Goal: Task Accomplishment & Management: Complete application form

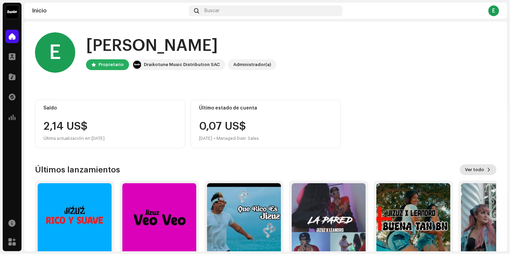
click at [471, 172] on span "Ver todo" at bounding box center [475, 169] width 19 height 13
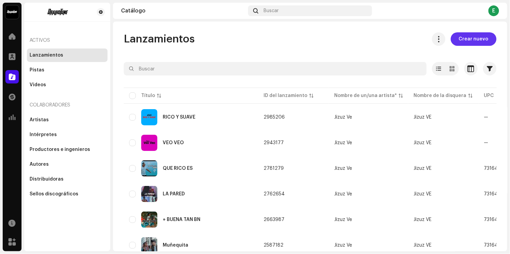
click at [472, 38] on span "Crear nuevo" at bounding box center [474, 38] width 30 height 13
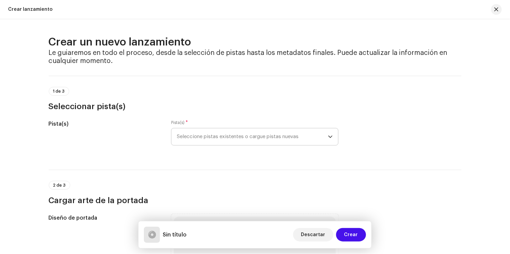
click at [326, 140] on span "Seleccione pistas existentes o cargue pistas nuevas" at bounding box center [252, 136] width 151 height 17
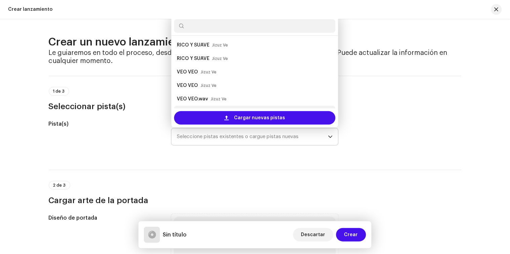
scroll to position [24, 0]
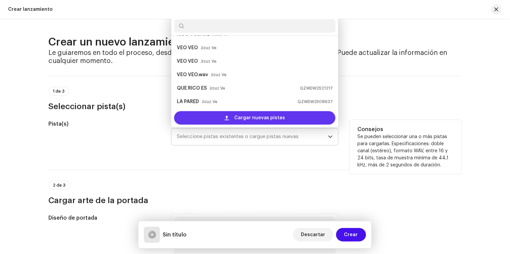
click at [241, 120] on span "Cargar nuevas pistas" at bounding box center [260, 117] width 51 height 13
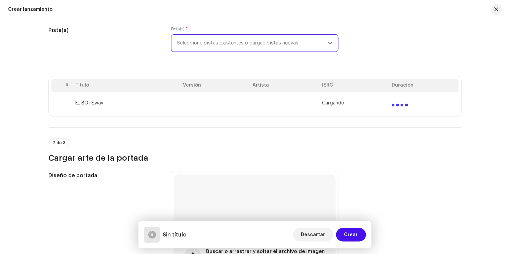
scroll to position [72, 0]
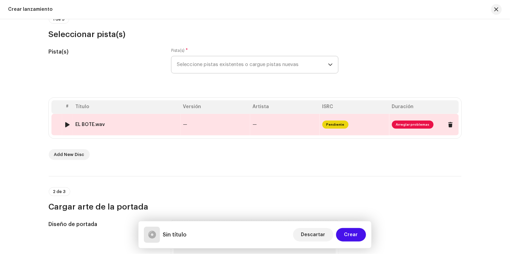
click at [347, 124] on td "Pendiente" at bounding box center [355, 125] width 70 height 22
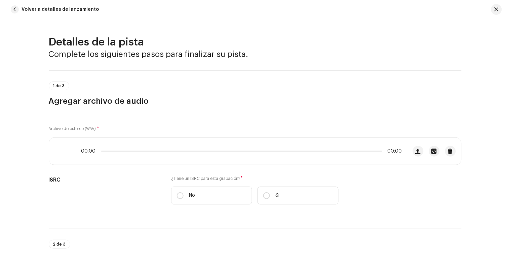
scroll to position [278, 0]
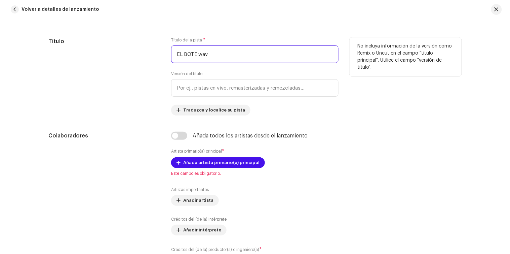
click at [213, 56] on input "EL BOTE.wav" at bounding box center [255, 53] width 168 height 17
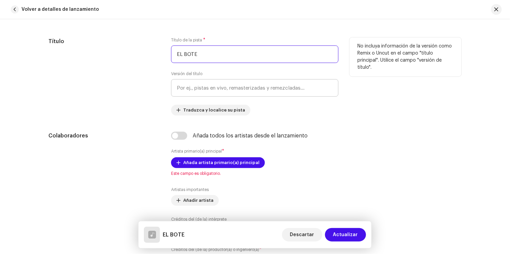
type input "EL BOTE"
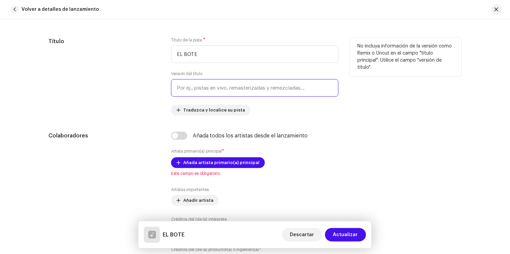
click at [211, 88] on input "text" at bounding box center [255, 87] width 168 height 17
click at [145, 93] on div "Título" at bounding box center [105, 76] width 112 height 78
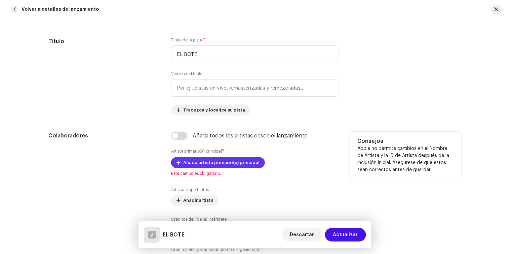
click at [177, 165] on span at bounding box center [179, 162] width 4 height 5
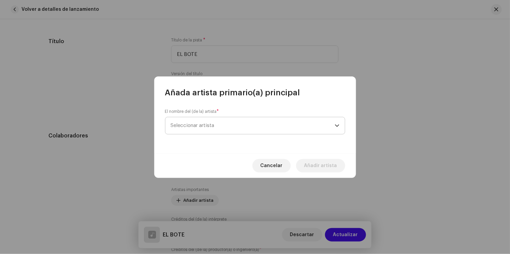
click at [195, 123] on span "Seleccionar artista" at bounding box center [193, 125] width 44 height 5
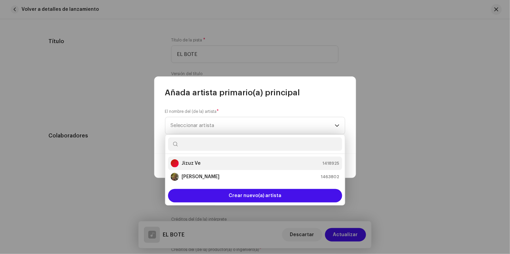
click at [201, 164] on div "Jizuz Ve 1418925" at bounding box center [255, 163] width 169 height 8
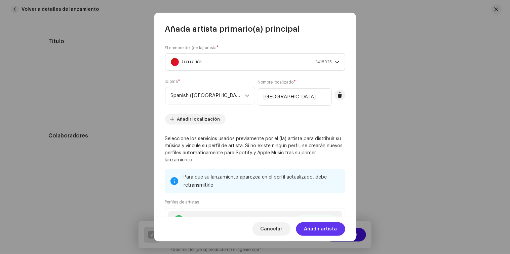
click at [317, 233] on span "Añadir artista" at bounding box center [320, 228] width 33 height 13
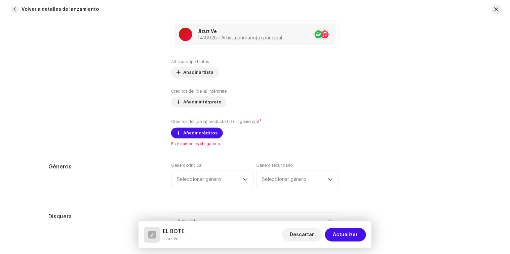
scroll to position [446, 0]
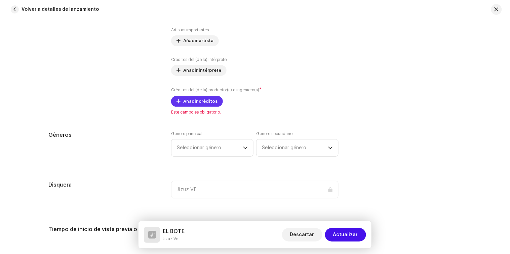
click at [209, 105] on span "Añadir créditos" at bounding box center [200, 101] width 34 height 13
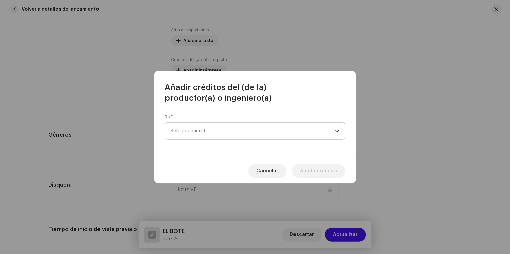
click at [208, 127] on span "Seleccionar rol" at bounding box center [253, 130] width 164 height 17
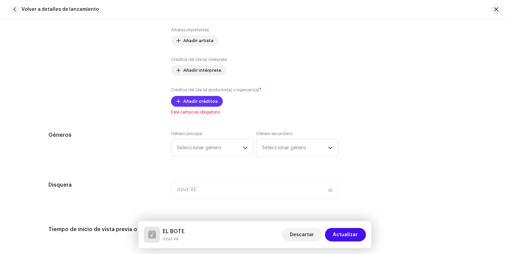
click at [202, 103] on span "Añadir créditos" at bounding box center [200, 101] width 34 height 13
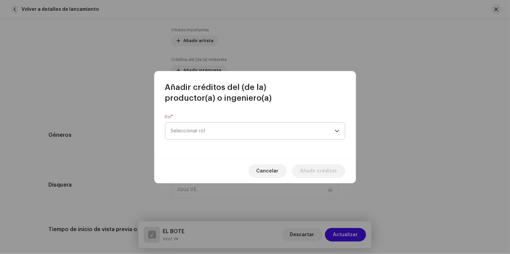
click at [209, 125] on span "Seleccionar rol" at bounding box center [253, 130] width 164 height 17
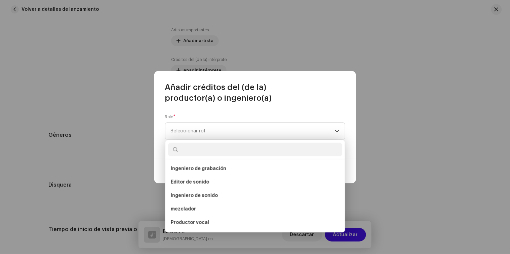
scroll to position [0, 0]
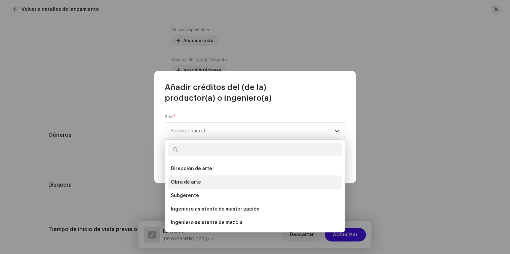
click at [199, 179] on span "Obra de arte" at bounding box center [186, 182] width 30 height 7
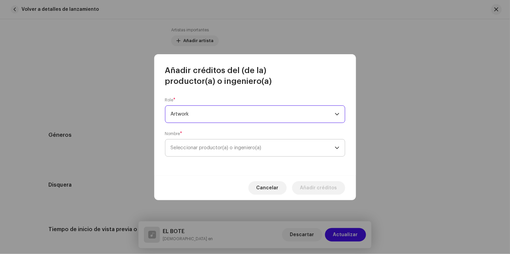
click at [199, 144] on span "Seleccionar productor(a) o ingeniero(a)" at bounding box center [253, 147] width 164 height 17
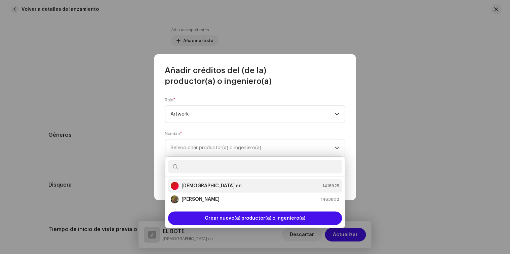
click at [193, 186] on font "[DEMOGRAPHIC_DATA] en" at bounding box center [212, 185] width 60 height 5
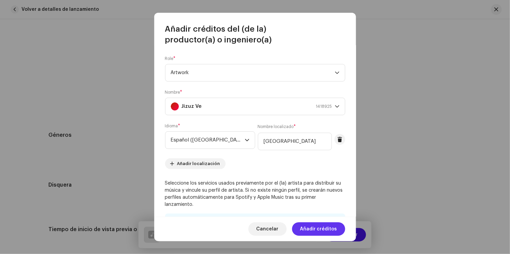
click at [305, 227] on span "Añadir créditos" at bounding box center [318, 228] width 37 height 13
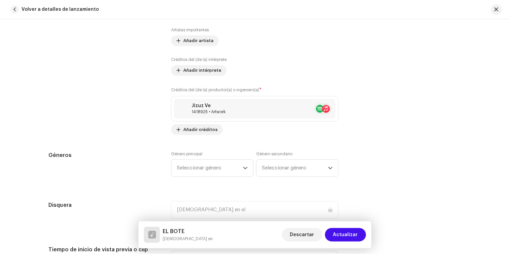
click at [243, 167] on icon "disparador desplegable" at bounding box center [245, 168] width 5 height 5
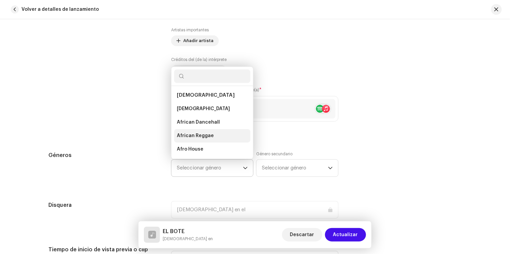
scroll to position [24, 0]
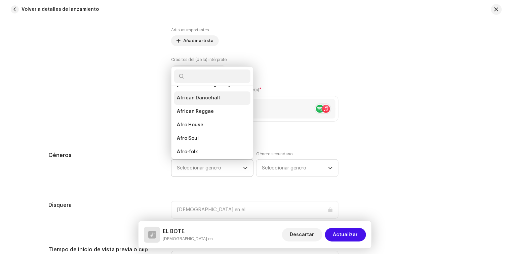
click at [212, 99] on span "African Dancehall" at bounding box center [198, 98] width 43 height 7
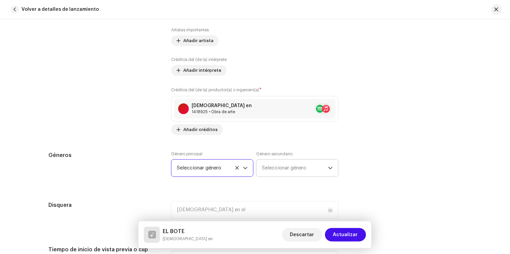
click at [323, 170] on span "Seleccionar género" at bounding box center [295, 167] width 66 height 17
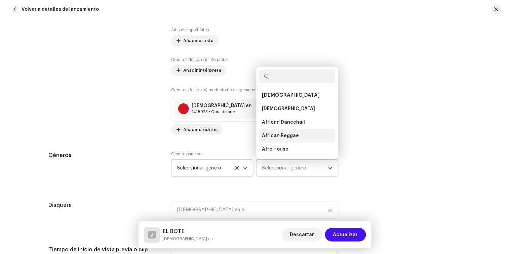
click at [292, 136] on span "African Reggae" at bounding box center [280, 135] width 37 height 7
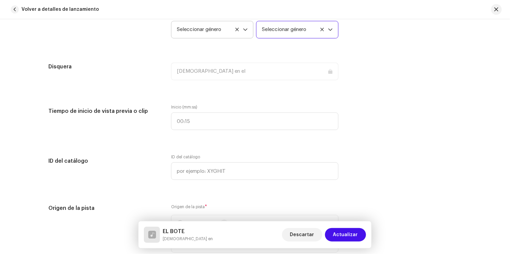
scroll to position [587, 0]
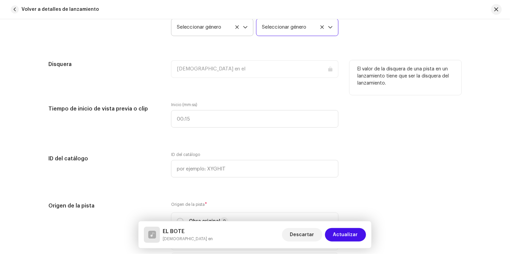
click at [219, 73] on div "[DEMOGRAPHIC_DATA] en el" at bounding box center [255, 68] width 168 height 17
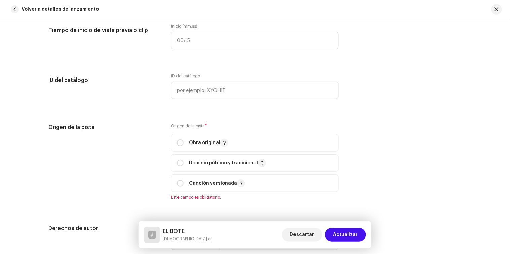
scroll to position [663, 0]
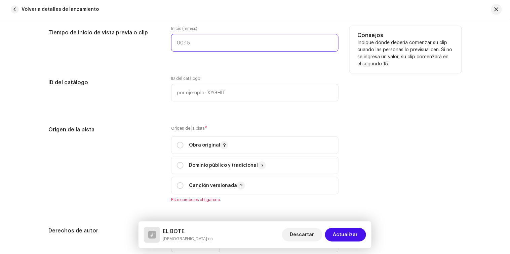
click at [196, 42] on input "text" at bounding box center [255, 42] width 168 height 17
type input "00:00"
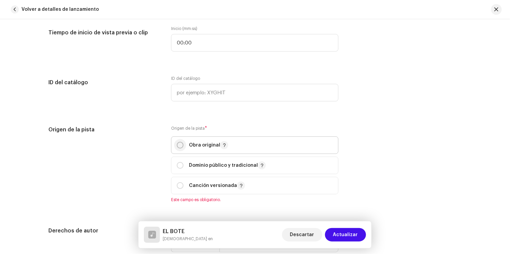
click at [177, 148] on input "radio" at bounding box center [180, 145] width 7 height 7
radio input "true"
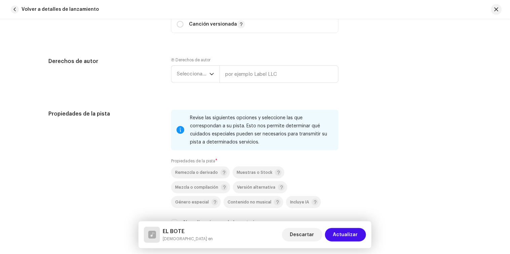
scroll to position [839, 0]
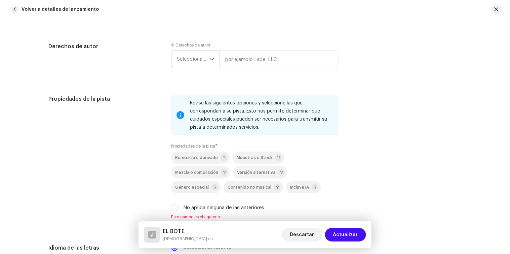
click at [210, 66] on div "disparador desplegable" at bounding box center [212, 59] width 5 height 17
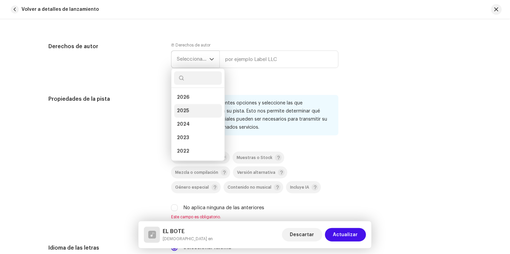
click at [189, 109] on li "2025" at bounding box center [198, 110] width 48 height 13
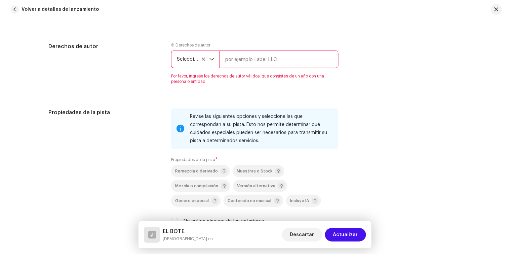
click at [253, 61] on input "text" at bounding box center [279, 58] width 119 height 17
type input "JIZUZ"
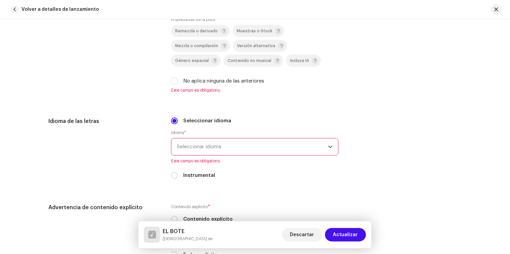
scroll to position [961, 0]
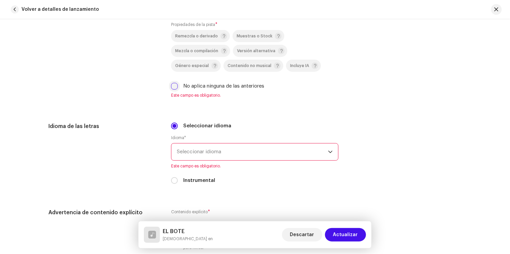
click at [172, 89] on input "No aplica ninguna de las anteriores" at bounding box center [174, 86] width 7 height 7
checkbox input "true"
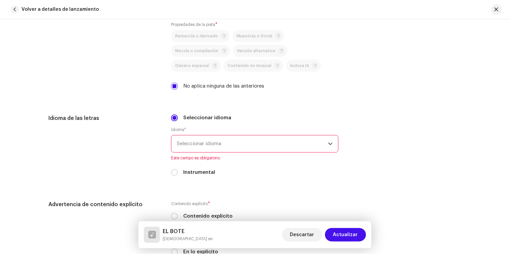
click at [232, 149] on span "Seleccionar idioma" at bounding box center [252, 143] width 151 height 17
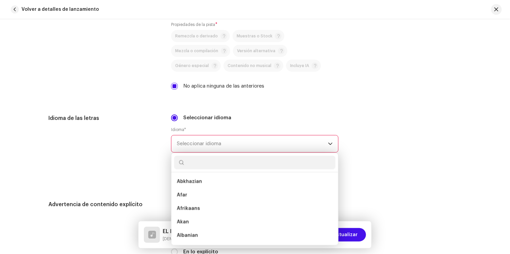
click at [221, 166] on input "text" at bounding box center [254, 162] width 161 height 13
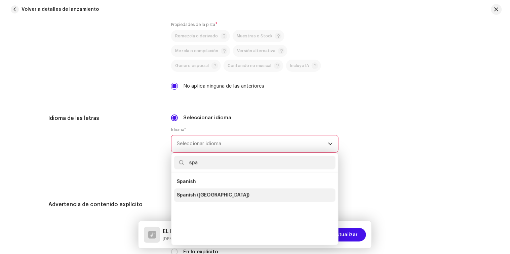
type input "spa"
click at [207, 199] on span "Spanish ([GEOGRAPHIC_DATA])" at bounding box center [213, 195] width 73 height 7
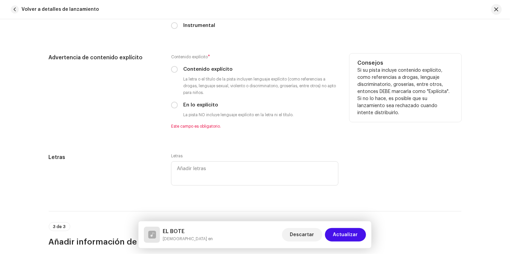
scroll to position [1090, 0]
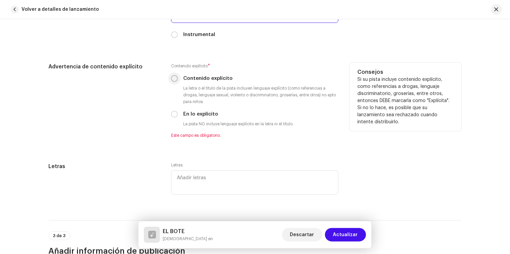
click at [171, 82] on input "Contenido explícito" at bounding box center [174, 78] width 7 height 7
radio input "true"
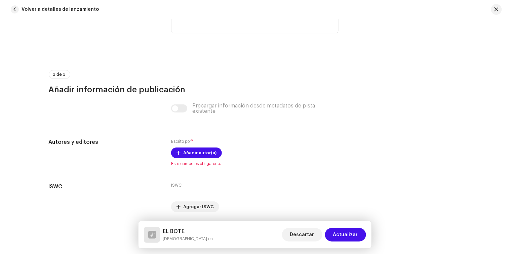
scroll to position [1269, 0]
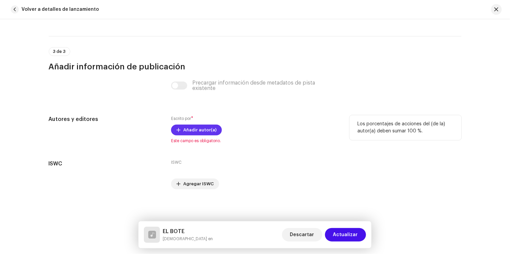
click at [200, 130] on span "Añadir autor(a)" at bounding box center [199, 129] width 33 height 13
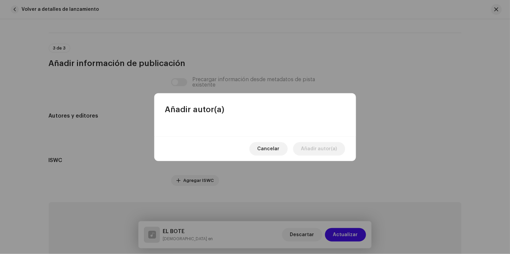
click at [187, 130] on div at bounding box center [255, 126] width 202 height 22
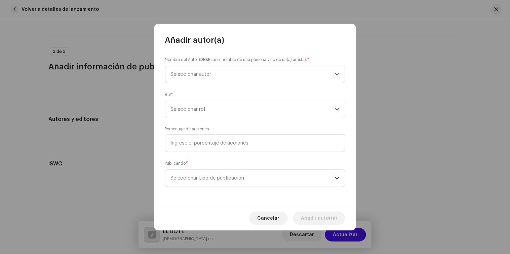
click at [224, 77] on span "Seleccionar autor" at bounding box center [253, 74] width 164 height 17
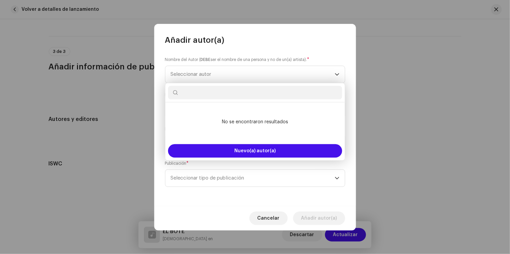
click at [230, 98] on input "text" at bounding box center [255, 92] width 174 height 13
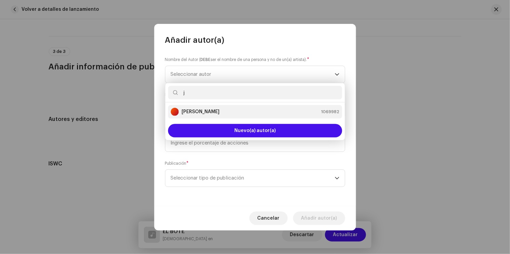
type input "j"
click at [226, 112] on div "[PERSON_NAME] 1069982" at bounding box center [255, 112] width 169 height 8
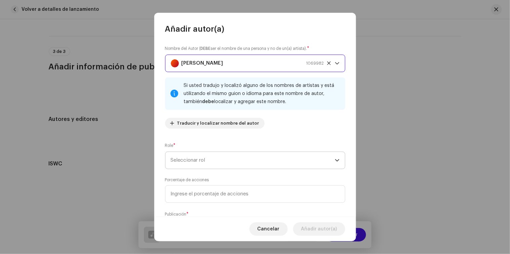
click at [249, 158] on span "Seleccionar rol" at bounding box center [253, 160] width 164 height 17
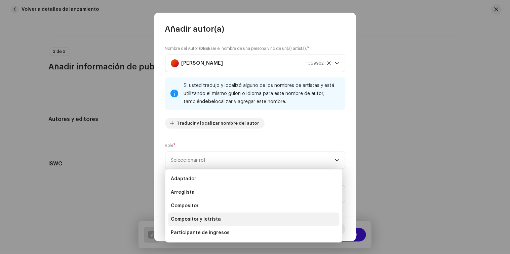
click at [213, 223] on li "Compositor y letrista" at bounding box center [254, 218] width 172 height 13
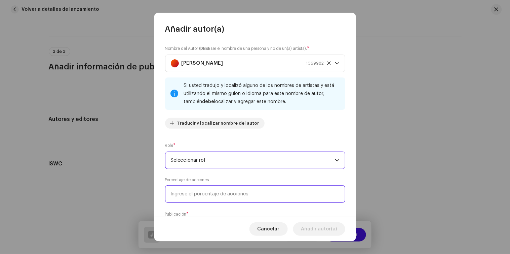
click at [224, 195] on input at bounding box center [255, 193] width 180 height 17
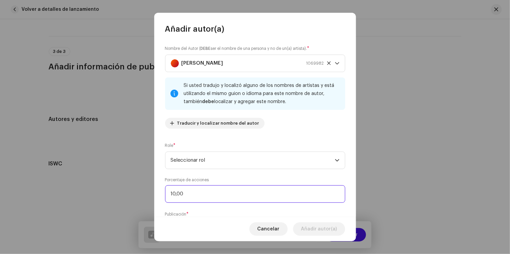
type input "100,00"
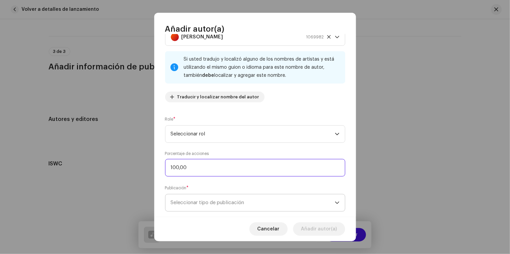
scroll to position [40, 0]
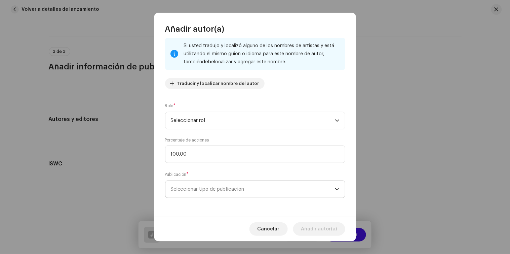
click at [293, 187] on span "Seleccionar tipo de publicación" at bounding box center [253, 189] width 164 height 17
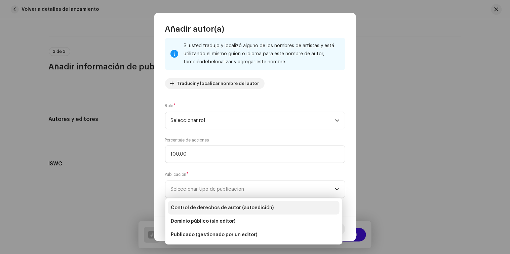
click at [244, 210] on span "Control de derechos de autor (autoedición)" at bounding box center [222, 207] width 103 height 7
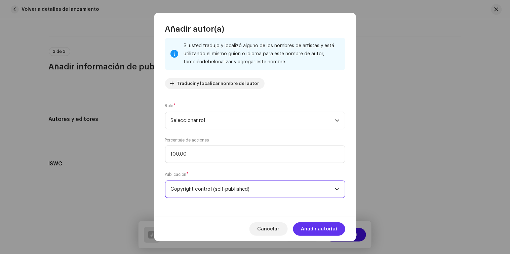
click at [317, 229] on font "Añadir autor(a)" at bounding box center [319, 228] width 36 height 5
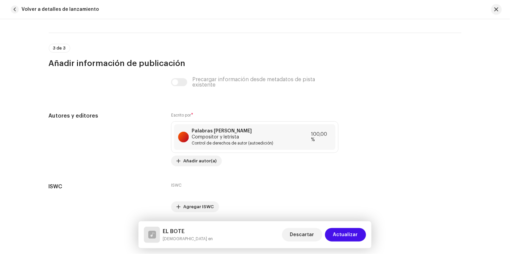
scroll to position [1290, 0]
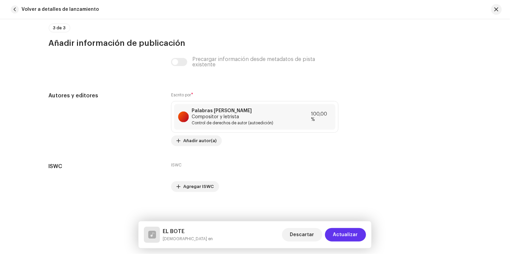
click at [347, 237] on span "Actualizar" at bounding box center [345, 234] width 25 height 13
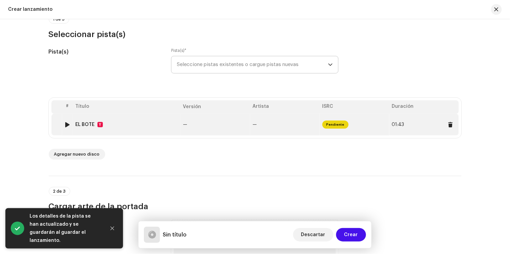
click at [324, 129] on re-a-status-badge "Pendiente" at bounding box center [336, 124] width 26 height 8
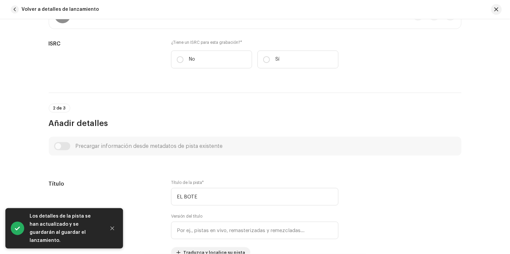
scroll to position [138, 0]
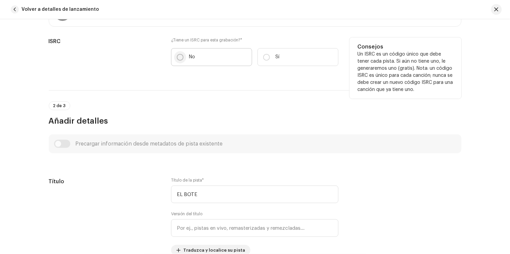
click at [177, 58] on input "No" at bounding box center [180, 57] width 7 height 7
radio input "true"
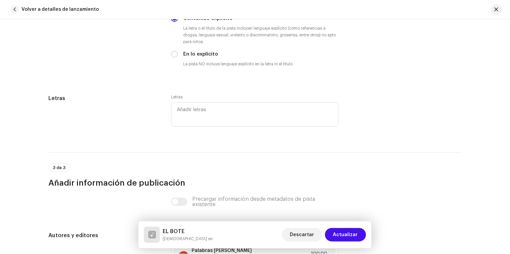
scroll to position [1307, 0]
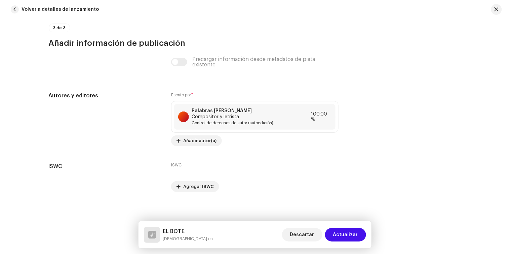
click at [339, 232] on font "Actualizar" at bounding box center [345, 234] width 25 height 5
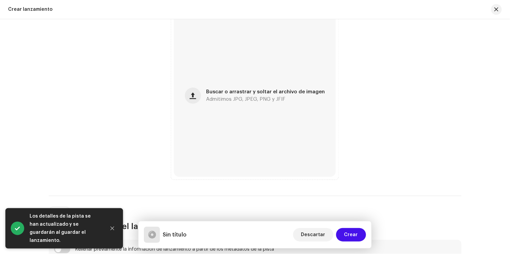
scroll to position [276, 0]
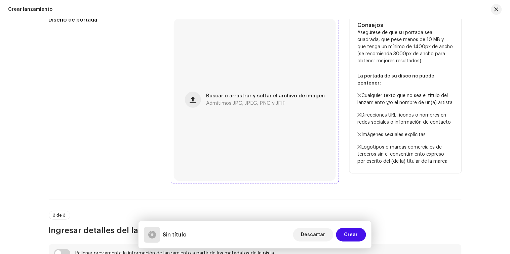
click at [230, 97] on span "Buscar o arrastrar y soltar el archivo de imagen" at bounding box center [266, 96] width 119 height 5
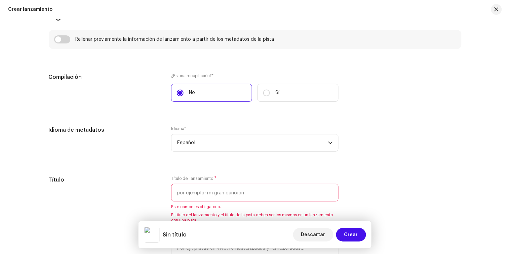
scroll to position [498, 0]
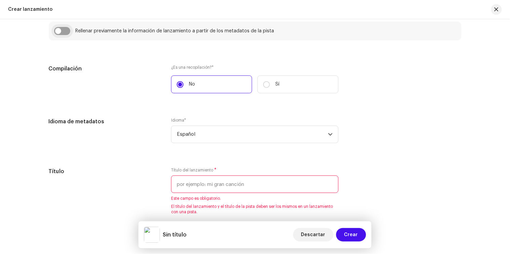
click at [60, 32] on input "checkbox" at bounding box center [62, 31] width 16 height 8
checkbox input "true"
type input "EL BOTE"
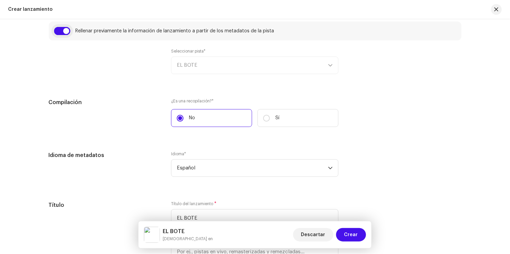
click at [61, 33] on input "checkbox" at bounding box center [62, 31] width 16 height 8
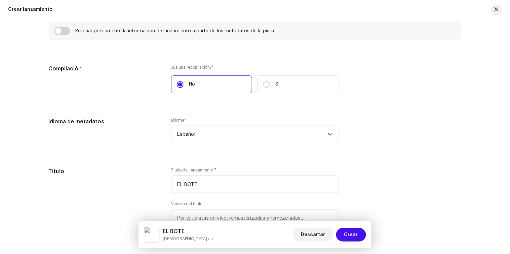
drag, startPoint x: 61, startPoint y: 33, endPoint x: 67, endPoint y: 36, distance: 6.6
click at [61, 33] on input "checkbox" at bounding box center [62, 31] width 16 height 8
checkbox input "true"
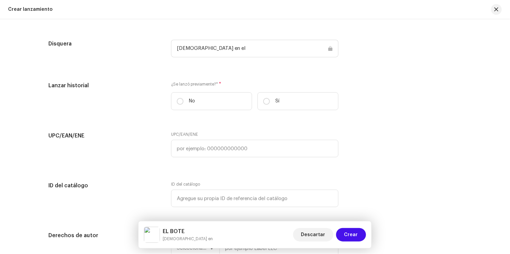
scroll to position [1004, 0]
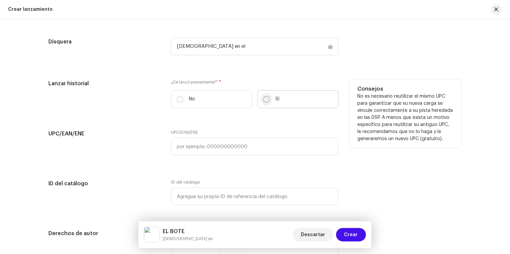
click at [265, 101] on input "Sí" at bounding box center [266, 99] width 7 height 7
radio input "true"
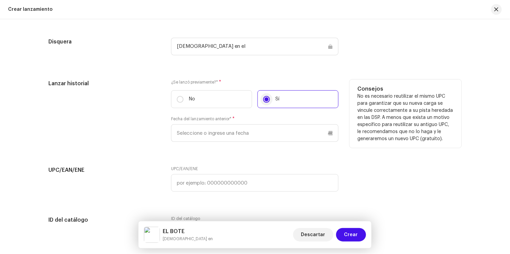
click at [263, 103] on input "Sí" at bounding box center [266, 99] width 7 height 7
click at [177, 103] on p-radiobutton at bounding box center [180, 99] width 7 height 7
click at [177, 103] on input "No" at bounding box center [180, 99] width 7 height 7
radio input "true"
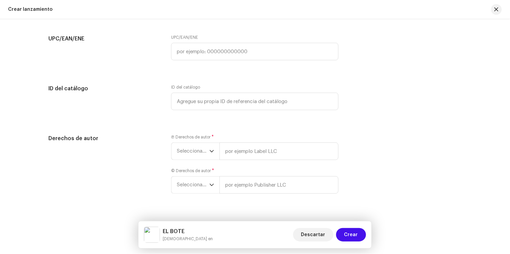
scroll to position [1116, 0]
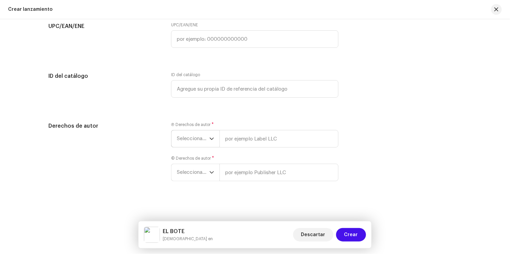
click at [212, 144] on div "disparador desplegable" at bounding box center [212, 138] width 5 height 17
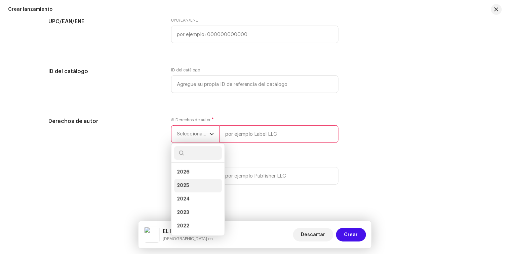
click at [196, 184] on li "2025" at bounding box center [198, 185] width 48 height 13
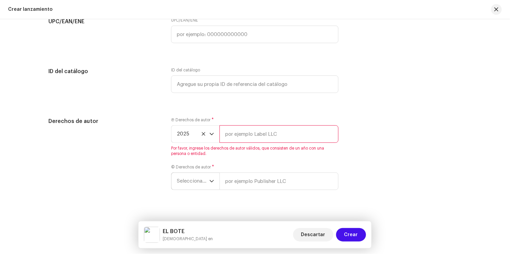
click at [204, 183] on span "Seleccionar año" at bounding box center [193, 181] width 33 height 17
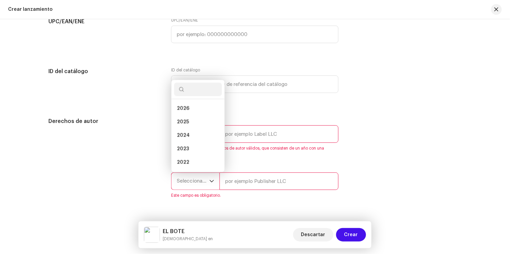
scroll to position [11, 0]
click at [191, 115] on li "2025" at bounding box center [198, 110] width 48 height 13
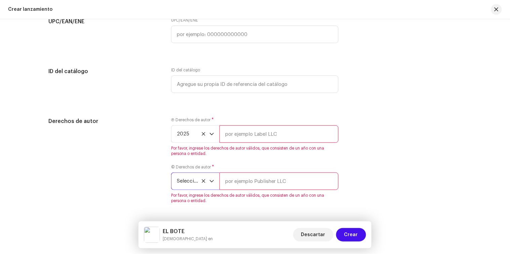
click at [264, 135] on input "text" at bounding box center [279, 133] width 119 height 17
type input "JIZUZ"
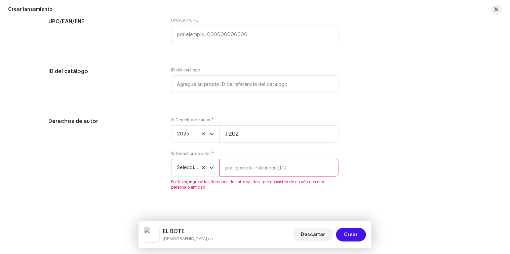
click at [253, 176] on input "text" at bounding box center [279, 167] width 119 height 17
type input "JIZUZ"
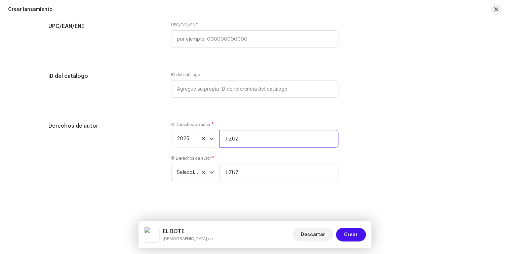
drag, startPoint x: 224, startPoint y: 138, endPoint x: 260, endPoint y: 128, distance: 37.2
click at [224, 138] on input "JIZUZ" at bounding box center [279, 138] width 119 height 17
click at [251, 139] on input "JIZUZ" at bounding box center [279, 138] width 119 height 17
click at [224, 139] on input "JIZUZ" at bounding box center [279, 138] width 119 height 17
click at [243, 138] on input "JIZUZ" at bounding box center [279, 138] width 119 height 17
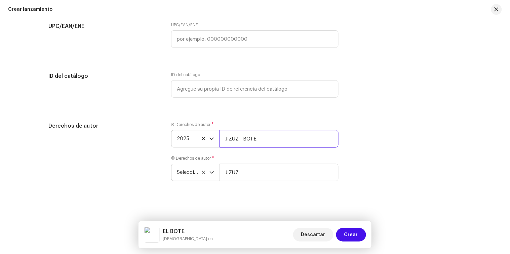
drag, startPoint x: 273, startPoint y: 142, endPoint x: 196, endPoint y: 145, distance: 76.4
click at [196, 145] on div "2025 JIZUZ - BOTE" at bounding box center [255, 138] width 168 height 17
type input "JIZUZ - BOTE"
click at [251, 170] on input "JIZUZ" at bounding box center [279, 172] width 119 height 17
drag, startPoint x: 244, startPoint y: 172, endPoint x: 208, endPoint y: 173, distance: 35.7
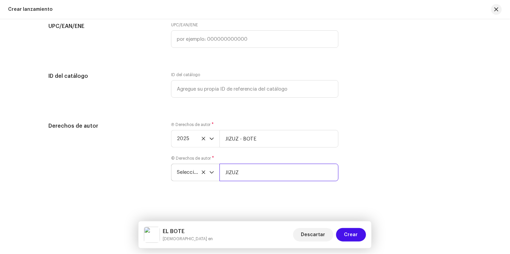
click at [208, 173] on div "Seleccionar año [PERSON_NAME]" at bounding box center [255, 172] width 168 height 17
paste input "- BOTE"
type input "JIZUZ - BOTE"
click at [363, 163] on div "Derechos de autor Ⓟ Derechos de autor * 2025 JIZUZ - BOTE © Derechos de autor *…" at bounding box center [255, 155] width 413 height 67
click at [361, 177] on div "Derechos de autor Ⓟ Derechos de autor * 2025 JIZUZ - BOTE © Derechos de autor *…" at bounding box center [255, 155] width 413 height 67
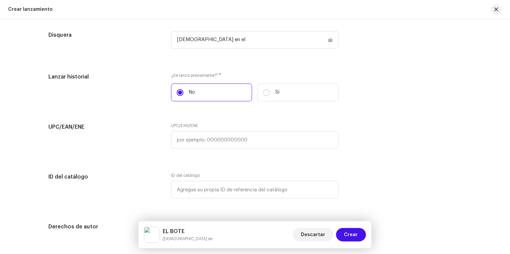
scroll to position [1116, 0]
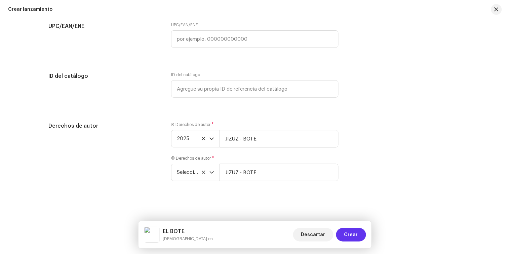
click at [351, 234] on span "Crear" at bounding box center [352, 234] width 14 height 13
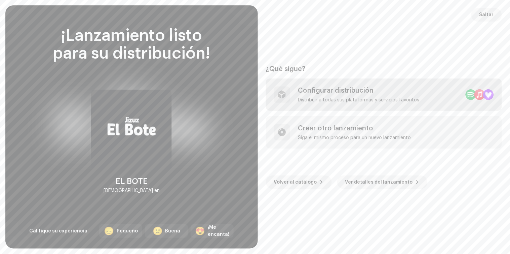
click at [364, 99] on div "Distribuir a todas sus plataformas y servicios favoritos" at bounding box center [358, 99] width 121 height 5
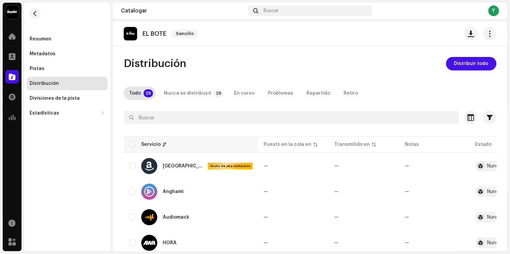
click at [136, 145] on div "Servicio" at bounding box center [191, 144] width 124 height 7
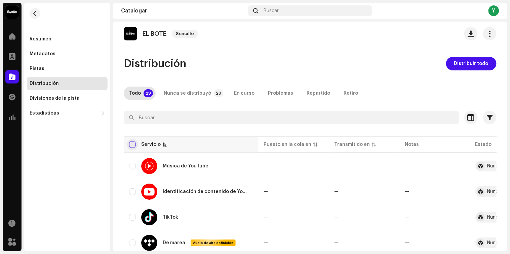
click at [135, 144] on input "checkbox" at bounding box center [132, 144] width 7 height 7
checkbox input "true"
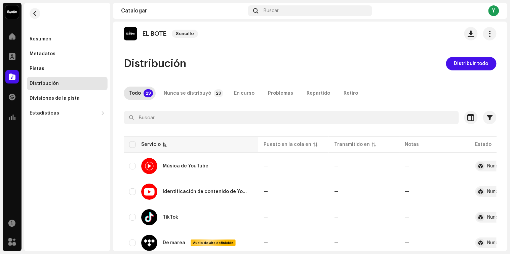
checkbox input "true"
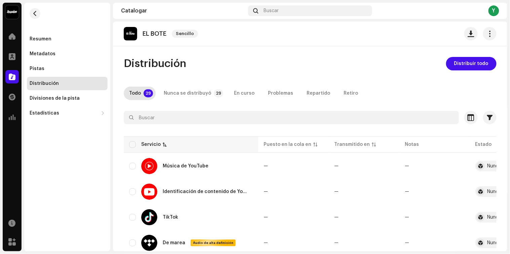
checkbox input "true"
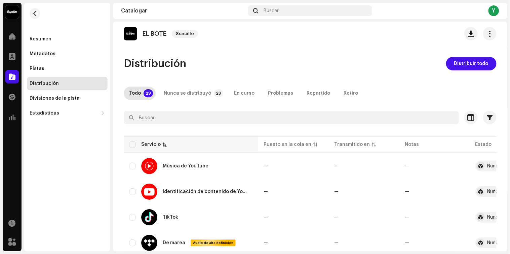
checkbox input "true"
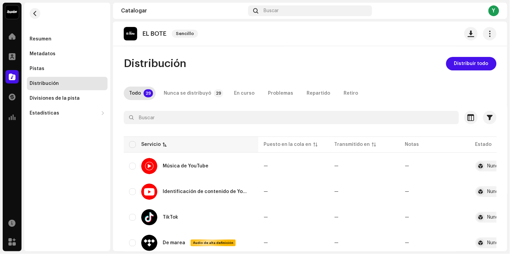
checkbox input "true"
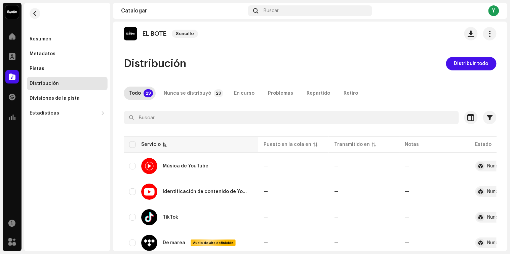
checkbox input "true"
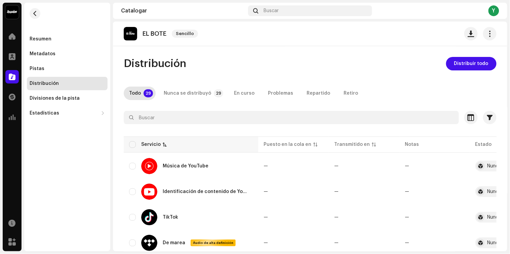
checkbox input "true"
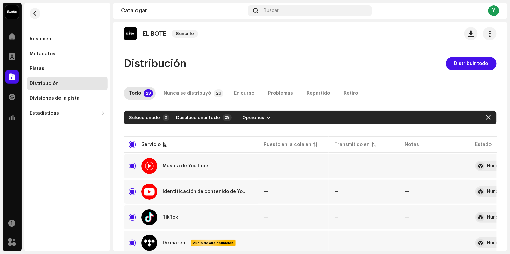
drag, startPoint x: 510, startPoint y: 81, endPoint x: 503, endPoint y: 76, distance: 9.0
click at [504, 102] on div "[DEMOGRAPHIC_DATA] en el Inicio Perfil Catalogar Transacciones Estadísticas Rec…" at bounding box center [255, 127] width 510 height 254
click at [461, 66] on span "Distribuir todo" at bounding box center [472, 63] width 34 height 13
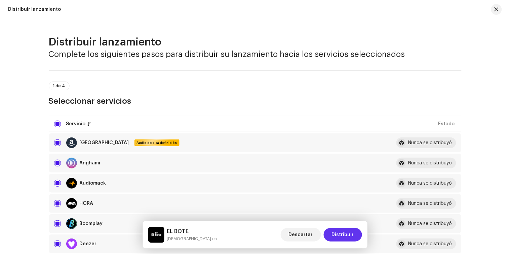
click at [349, 233] on span "Distribuir" at bounding box center [343, 234] width 22 height 13
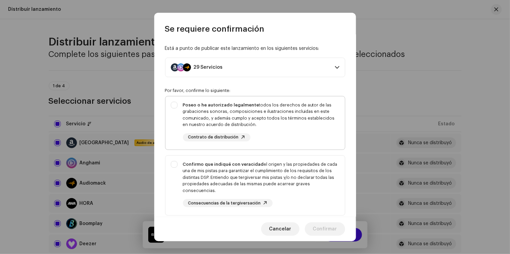
click at [176, 102] on div "Poseo o he autorizado legalmente todos los derechos de autor de las grabaciones…" at bounding box center [256, 121] width 180 height 50
checkbox input "true"
click at [174, 164] on div "Confirmo que indiqué con veracidad el origen y las propiedades de cada una de m…" at bounding box center [256, 183] width 180 height 57
checkbox input "true"
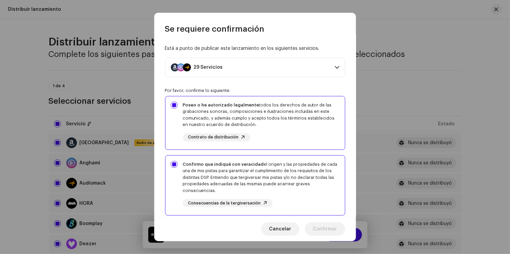
scroll to position [129, 0]
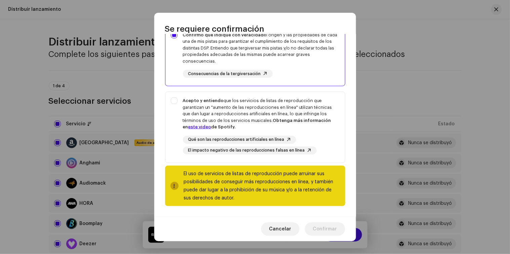
drag, startPoint x: 174, startPoint y: 101, endPoint x: 255, endPoint y: 210, distance: 134.9
click at [174, 101] on div "Acepto y entiendo que los servicios de listas de reproducción que garantizan un…" at bounding box center [256, 126] width 180 height 68
checkbox input "true"
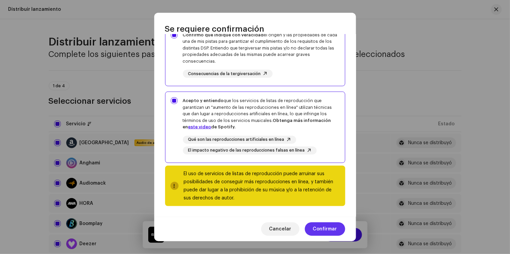
click at [330, 229] on font "Confirmar" at bounding box center [325, 228] width 24 height 5
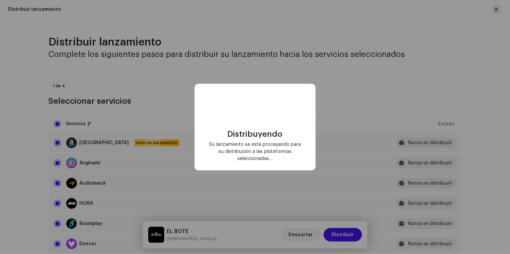
checkbox input "false"
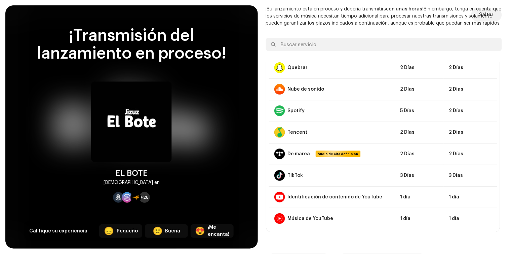
scroll to position [0, 0]
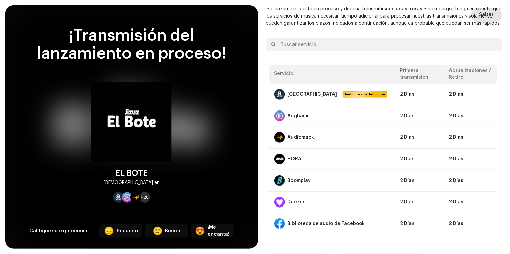
click at [489, 19] on span "Saltar" at bounding box center [487, 14] width 14 height 13
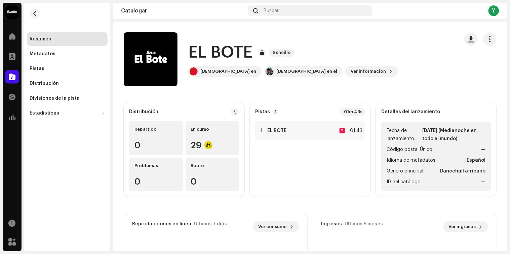
scroll to position [107, 0]
